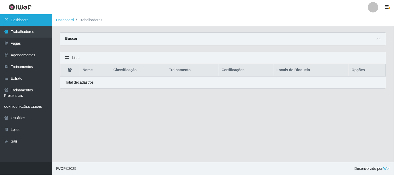
click at [31, 22] on link "Dashboard" at bounding box center [26, 20] width 52 height 12
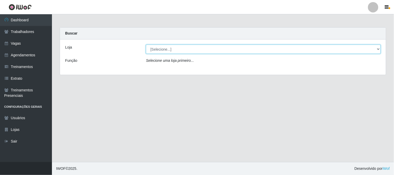
click at [160, 51] on select "[Selecione...] Sapore D'[GEOGRAPHIC_DATA]" at bounding box center [263, 49] width 235 height 9
select select "266"
click at [146, 45] on select "[Selecione...] Sapore D'[GEOGRAPHIC_DATA]" at bounding box center [263, 49] width 235 height 9
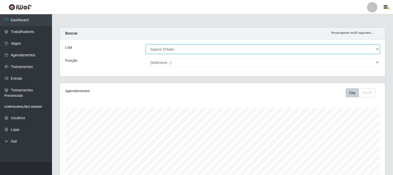
scroll to position [77, 0]
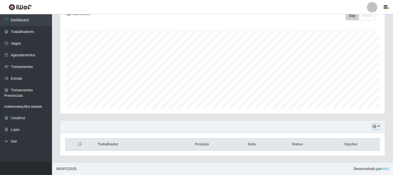
click at [376, 126] on icon "button" at bounding box center [375, 127] width 4 height 4
click at [350, 85] on button "1 dia" at bounding box center [358, 85] width 41 height 11
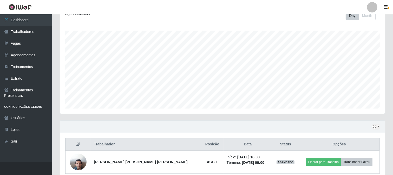
scroll to position [100, 0]
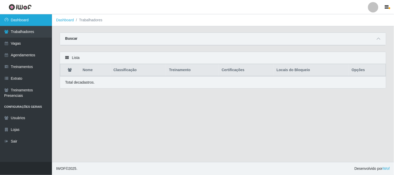
click at [27, 20] on link "Dashboard" at bounding box center [26, 20] width 52 height 12
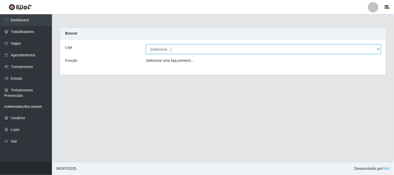
click at [176, 48] on select "[Selecione...] Sapore D'[GEOGRAPHIC_DATA]" at bounding box center [263, 49] width 235 height 9
select select "266"
click at [146, 45] on select "[Selecione...] Sapore D'[GEOGRAPHIC_DATA]" at bounding box center [263, 49] width 235 height 9
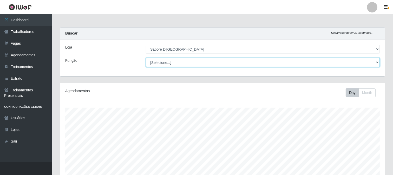
click at [175, 63] on select "[Selecione...] ASG ASG + ASG ++ Auxiliar de Cozinha Auxiliar de Cozinha + Auxil…" at bounding box center [263, 62] width 234 height 9
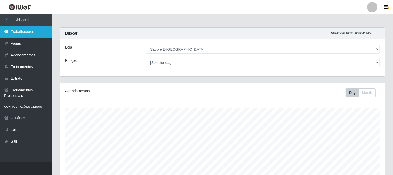
click at [42, 31] on link "Trabalhadores" at bounding box center [26, 32] width 52 height 12
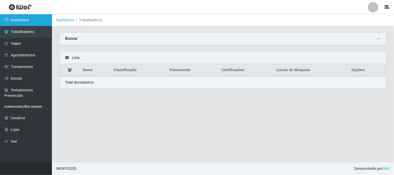
click at [35, 16] on link "Dashboard" at bounding box center [26, 20] width 52 height 12
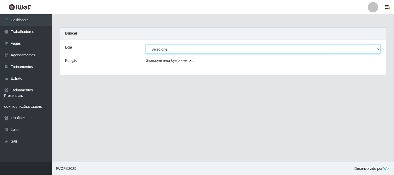
click at [187, 50] on select "[Selecione...] Sapore D'[GEOGRAPHIC_DATA]" at bounding box center [263, 49] width 235 height 9
select select "266"
click at [146, 45] on select "[Selecione...] Sapore D'[GEOGRAPHIC_DATA]" at bounding box center [263, 49] width 235 height 9
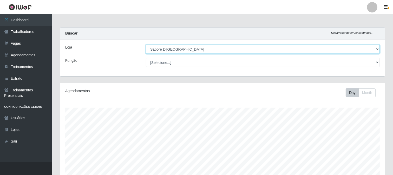
scroll to position [77, 0]
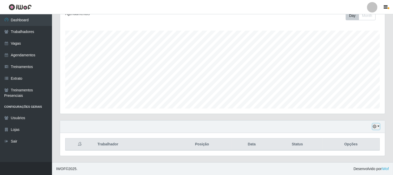
click at [379, 126] on button "button" at bounding box center [376, 127] width 7 height 6
click at [347, 85] on button "1 dia" at bounding box center [358, 85] width 41 height 11
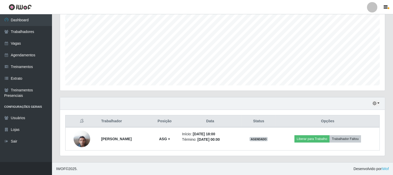
scroll to position [77, 0]
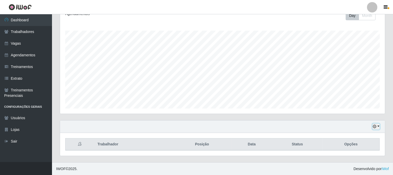
click at [379, 126] on button "button" at bounding box center [376, 127] width 7 height 6
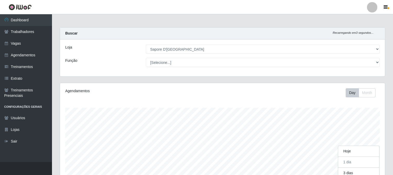
scroll to position [108, 325]
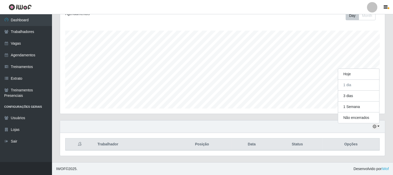
click at [380, 126] on div "Hoje 1 dia 3 dias 1 Semana Não encerrados" at bounding box center [222, 127] width 325 height 12
click at [378, 126] on button "button" at bounding box center [376, 127] width 7 height 6
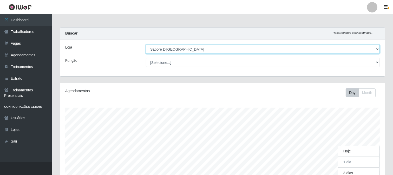
click at [193, 48] on select "[Selecione...] Sapore D'[GEOGRAPHIC_DATA]" at bounding box center [263, 49] width 234 height 9
click at [146, 45] on select "[Selecione...] Sapore D'[GEOGRAPHIC_DATA]" at bounding box center [263, 49] width 234 height 9
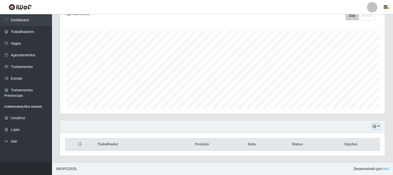
click at [378, 126] on button "button" at bounding box center [376, 127] width 7 height 6
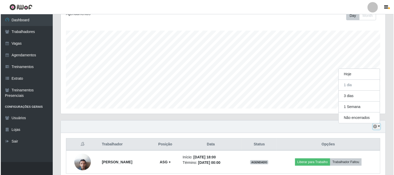
scroll to position [100, 0]
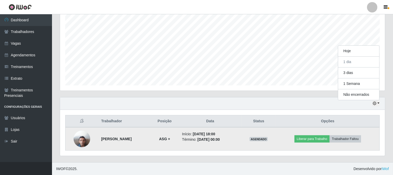
click at [82, 140] on img at bounding box center [82, 139] width 17 height 22
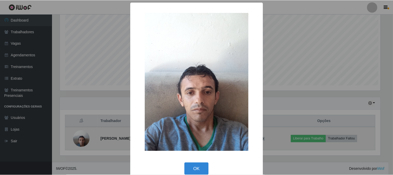
scroll to position [108, 322]
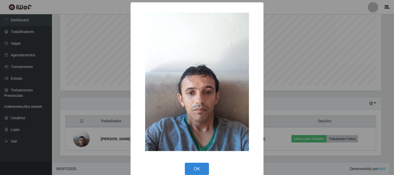
click at [77, 144] on div "× OK Cancel" at bounding box center [197, 87] width 394 height 175
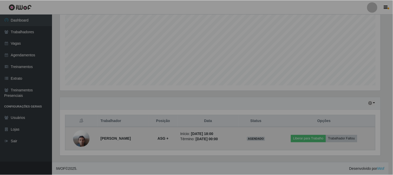
scroll to position [108, 325]
